Goal: Navigation & Orientation: Find specific page/section

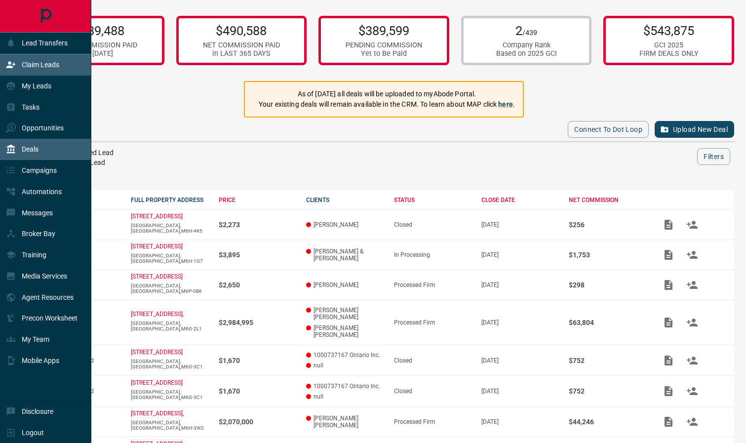
click at [20, 68] on div "Claim Leads" at bounding box center [32, 65] width 53 height 16
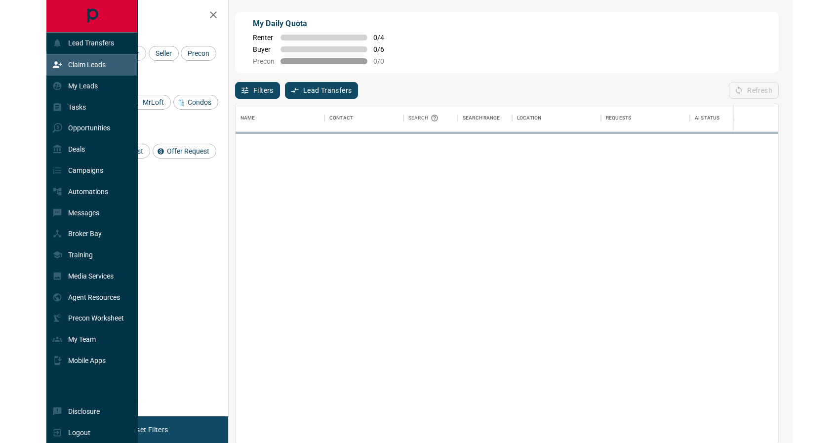
scroll to position [338, 543]
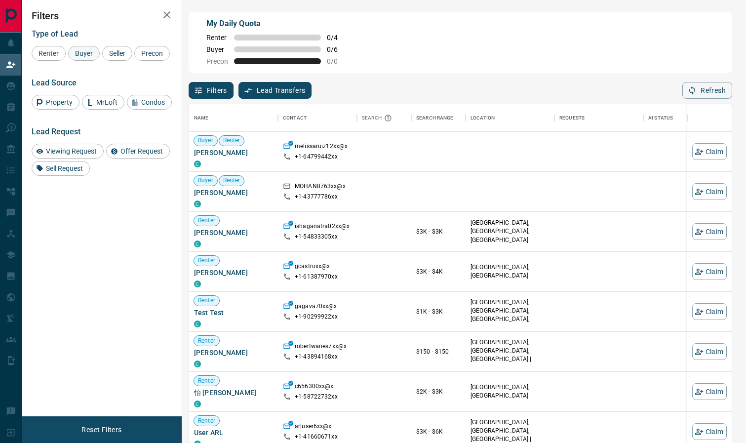
click at [86, 53] on span "Buyer" at bounding box center [84, 53] width 25 height 8
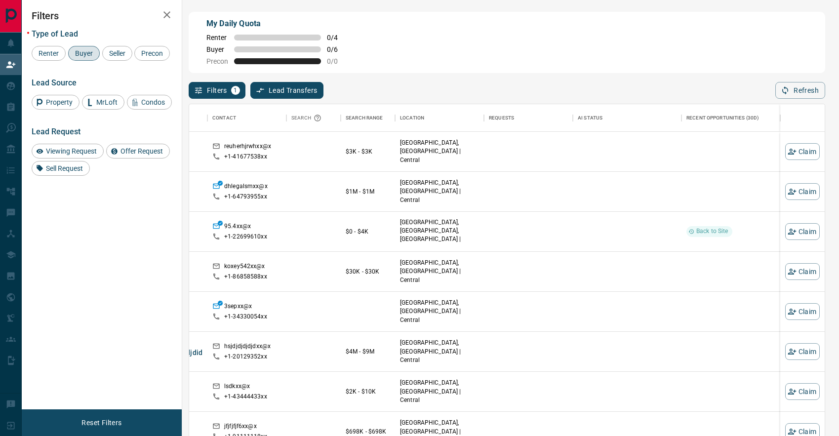
scroll to position [0, 0]
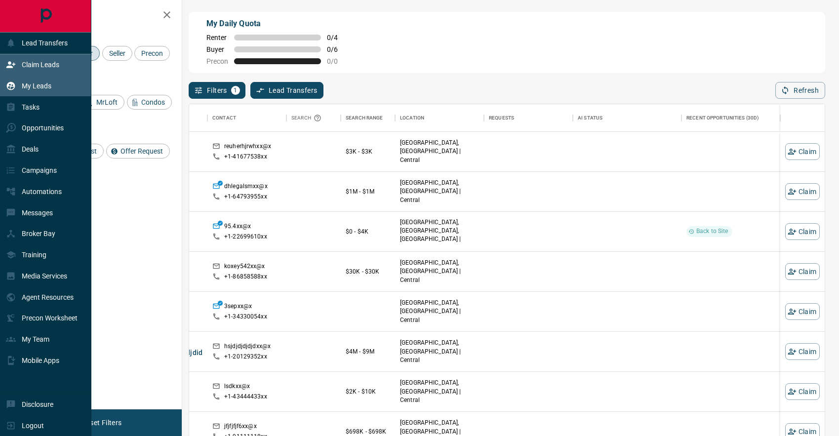
click at [31, 85] on p "My Leads" at bounding box center [37, 86] width 30 height 8
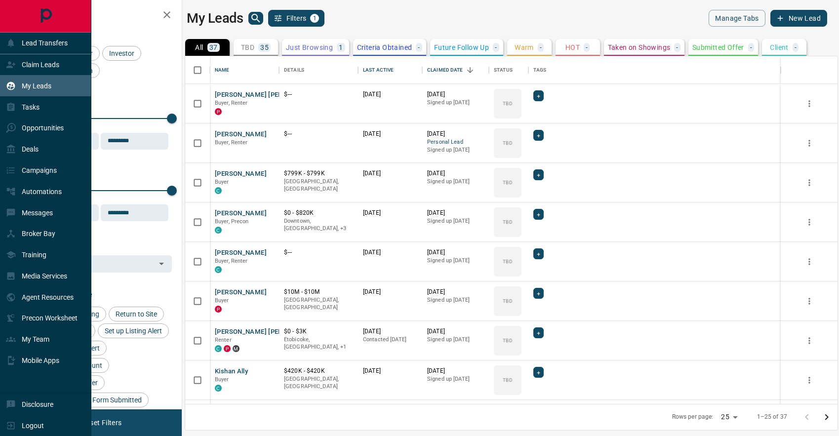
scroll to position [348, 652]
click at [27, 66] on p "Claim Leads" at bounding box center [41, 65] width 38 height 8
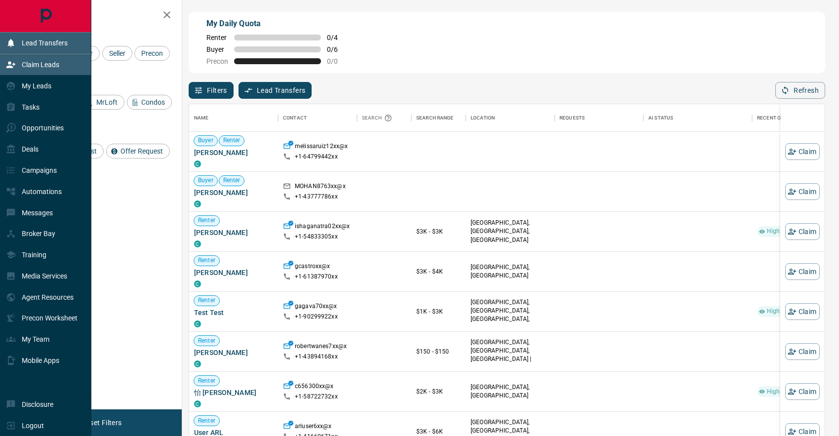
click at [35, 45] on p "Lead Transfers" at bounding box center [45, 43] width 46 height 8
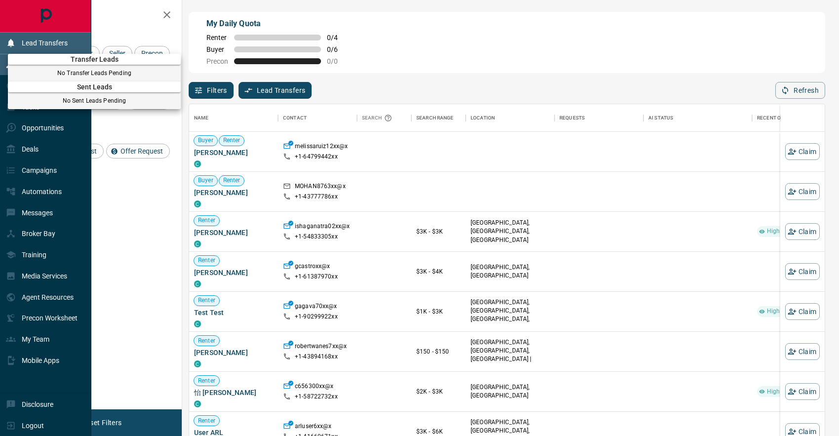
click at [35, 45] on div at bounding box center [419, 218] width 839 height 436
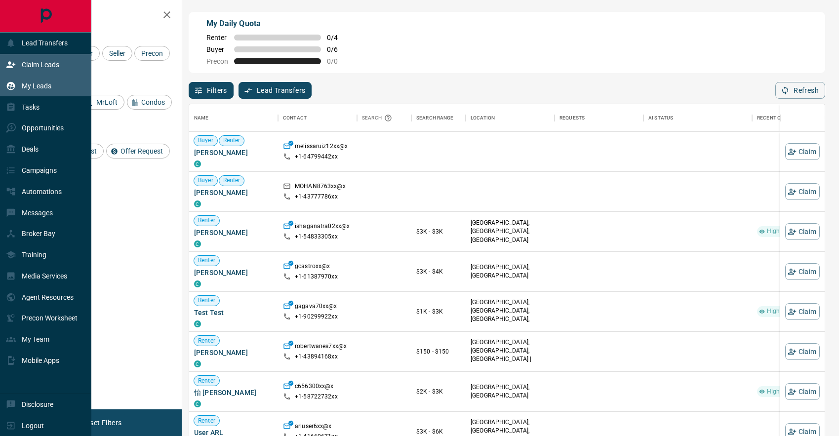
click at [36, 85] on p "My Leads" at bounding box center [37, 86] width 30 height 8
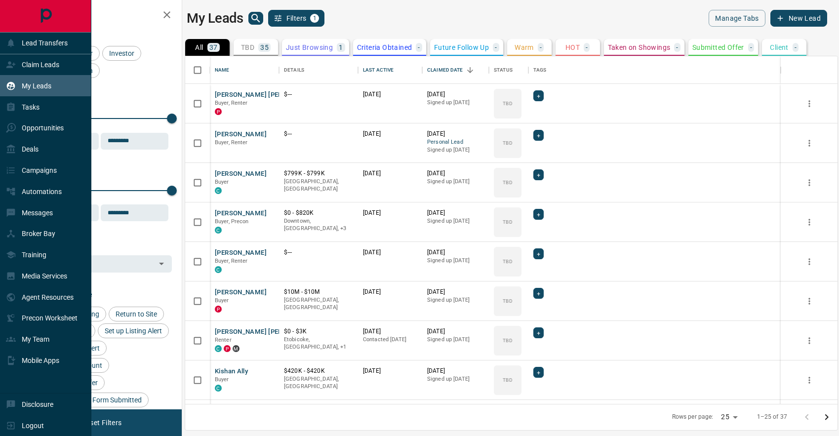
scroll to position [348, 652]
click at [35, 105] on p "Tasks" at bounding box center [31, 107] width 18 height 8
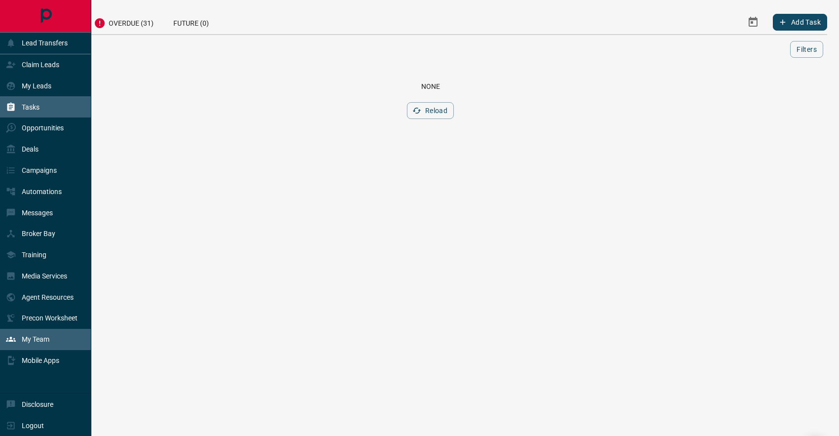
click at [41, 335] on p "My Team" at bounding box center [36, 339] width 28 height 8
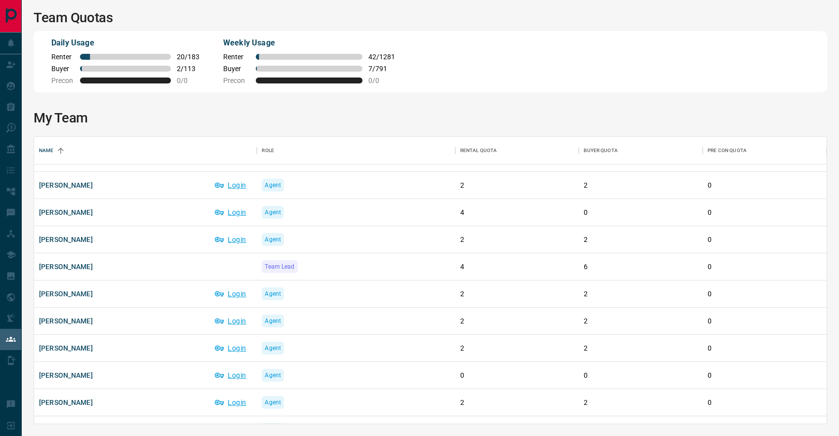
scroll to position [557, 0]
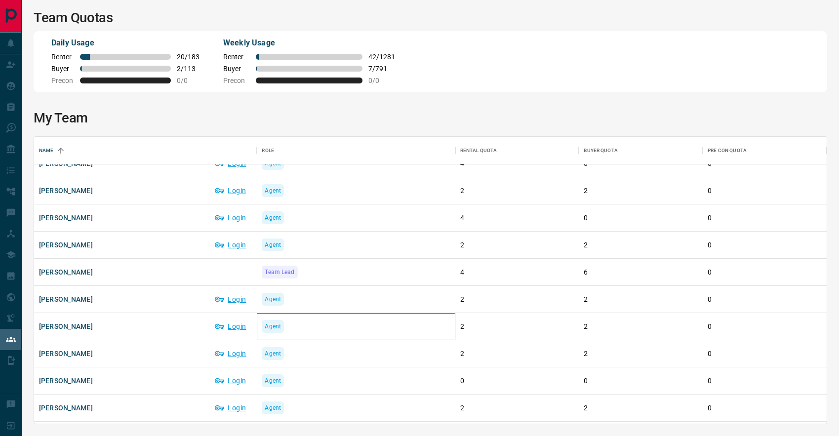
click at [266, 326] on span "Agent" at bounding box center [273, 326] width 16 height 10
click at [237, 320] on button "Login" at bounding box center [231, 326] width 42 height 16
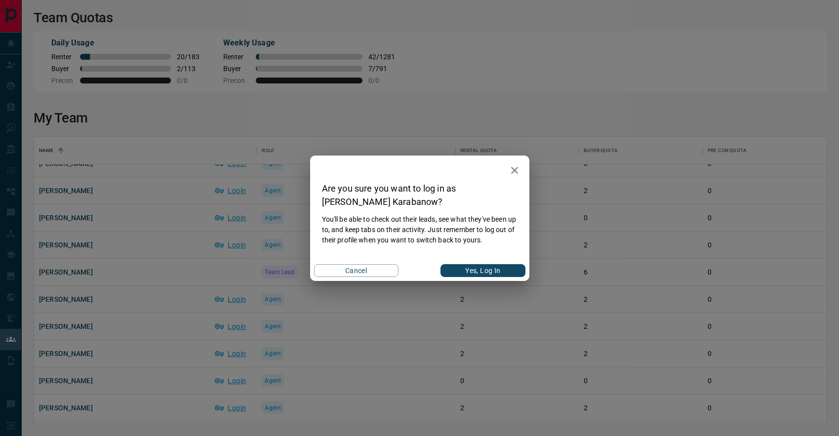
click at [520, 168] on icon "button" at bounding box center [515, 170] width 12 height 12
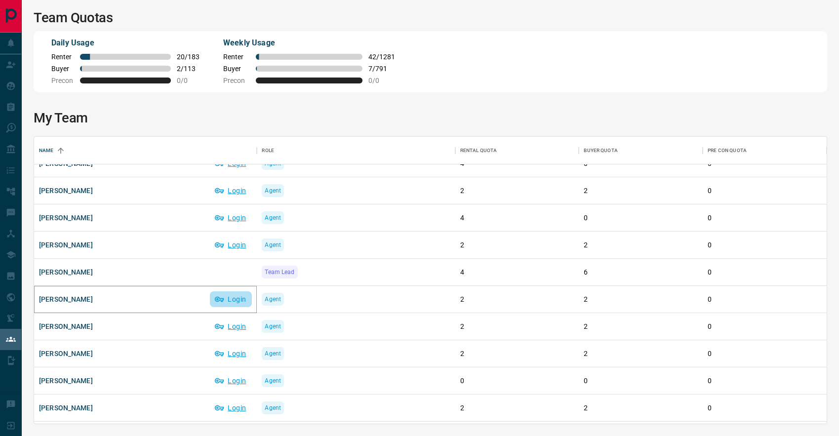
click at [239, 299] on button "Login" at bounding box center [231, 299] width 42 height 16
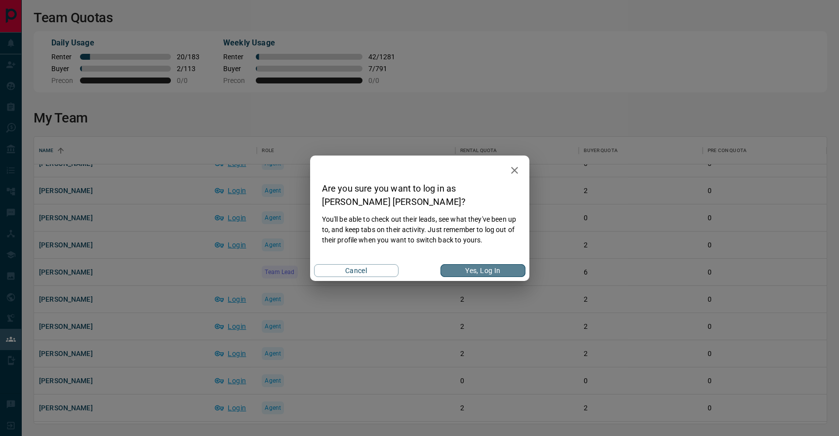
click at [461, 268] on button "Yes, Log In" at bounding box center [482, 270] width 84 height 13
